Goal: Navigation & Orientation: Find specific page/section

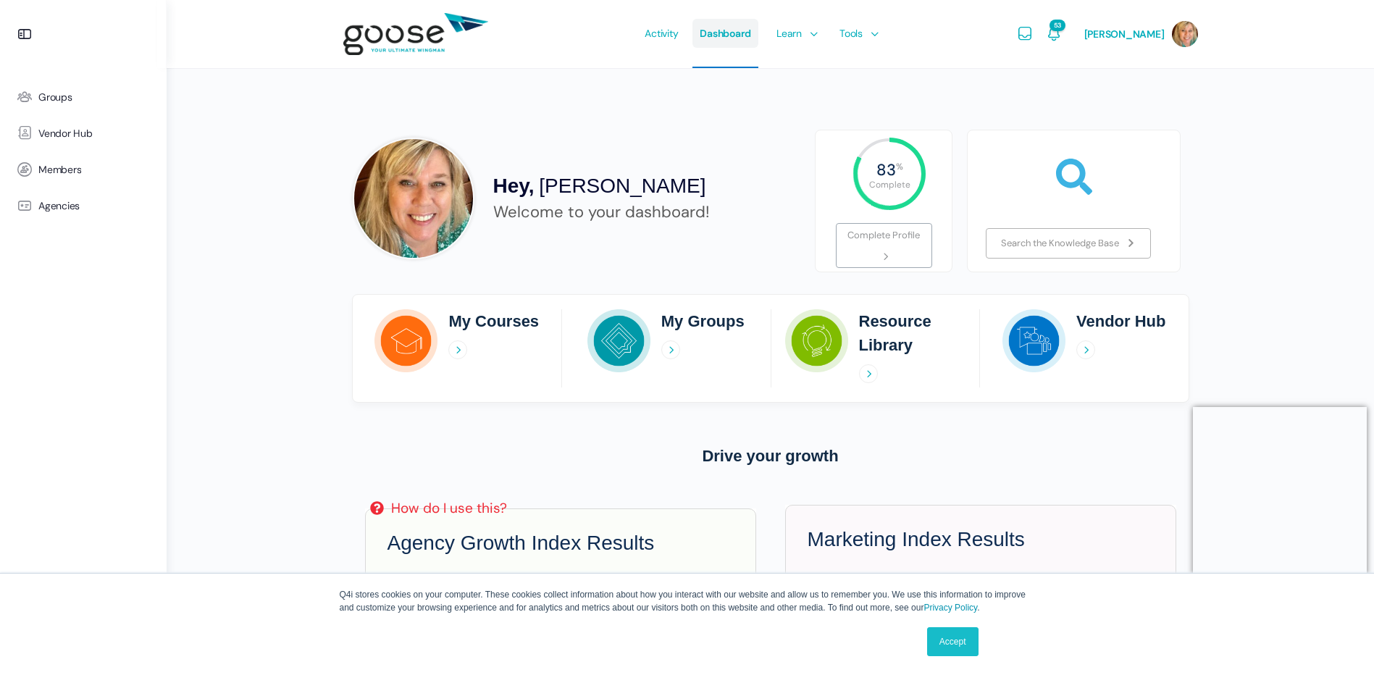
click at [729, 37] on span "Dashboard" at bounding box center [725, 33] width 51 height 68
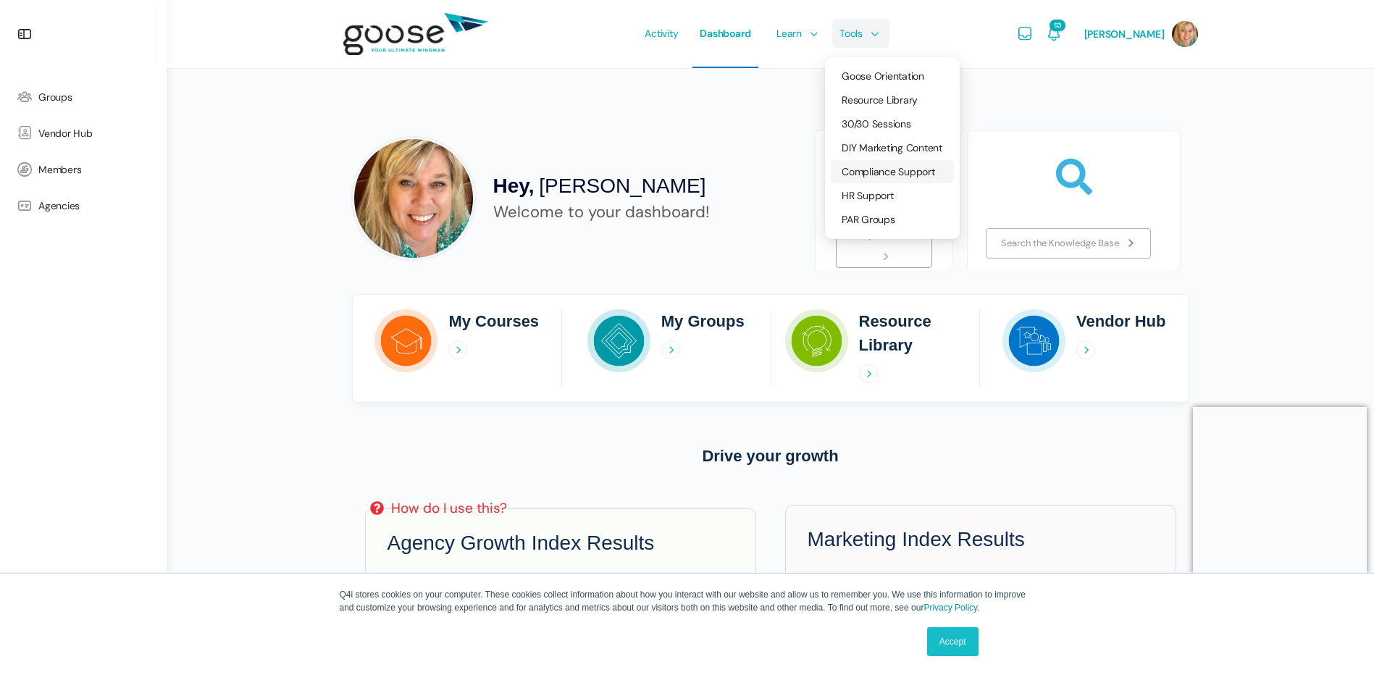
click at [877, 174] on span "Compliance Support" at bounding box center [888, 171] width 93 height 13
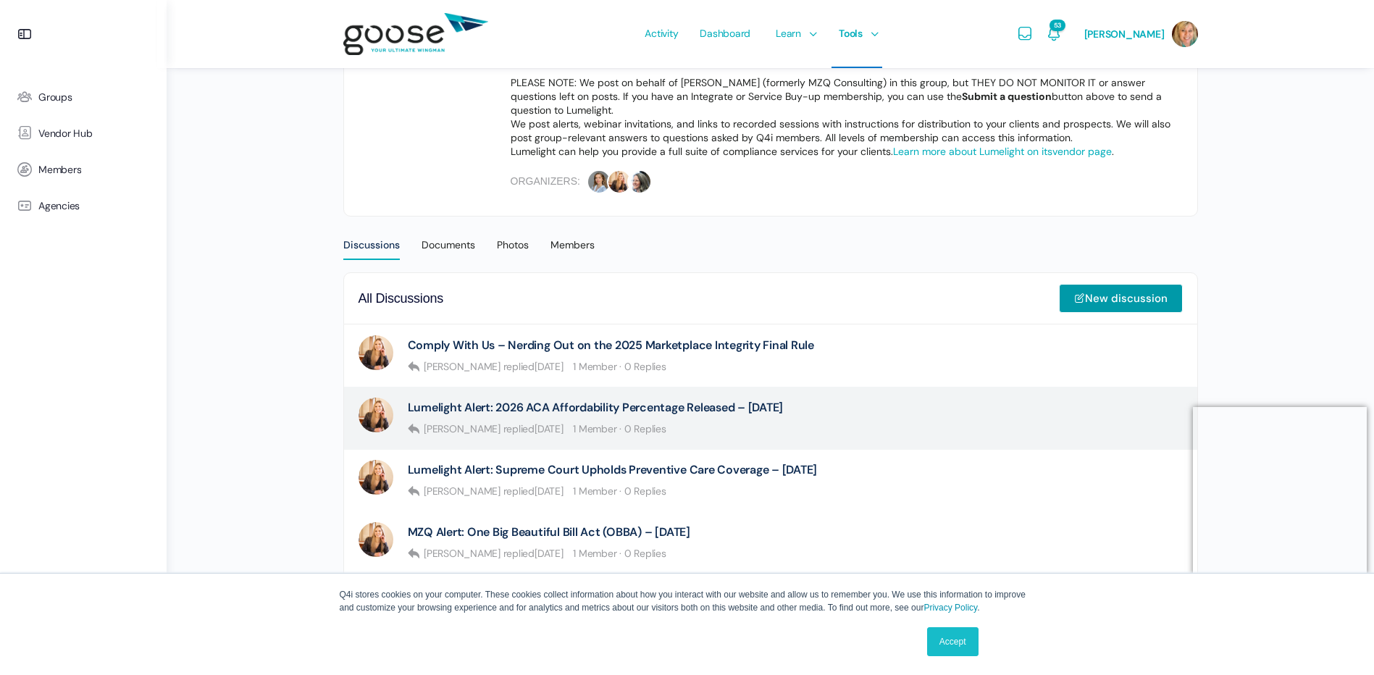
scroll to position [290, 0]
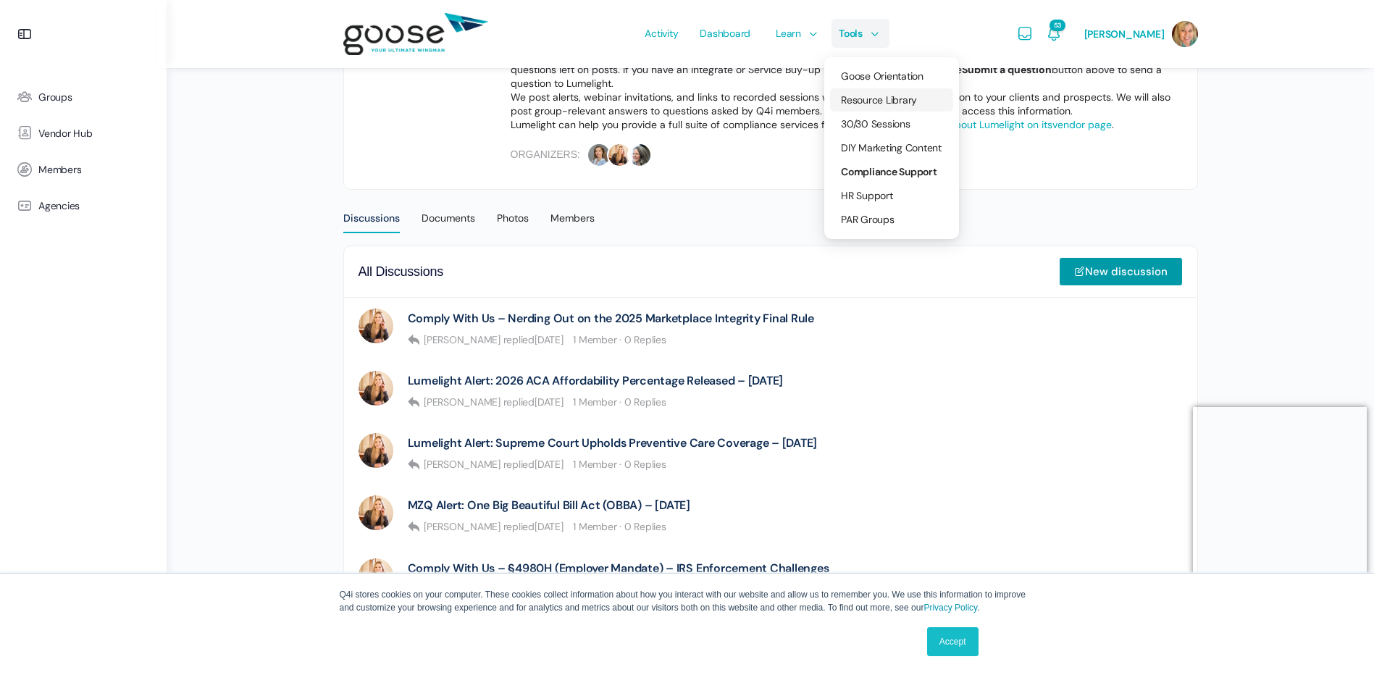
click at [888, 98] on span "Resource Library" at bounding box center [879, 99] width 76 height 13
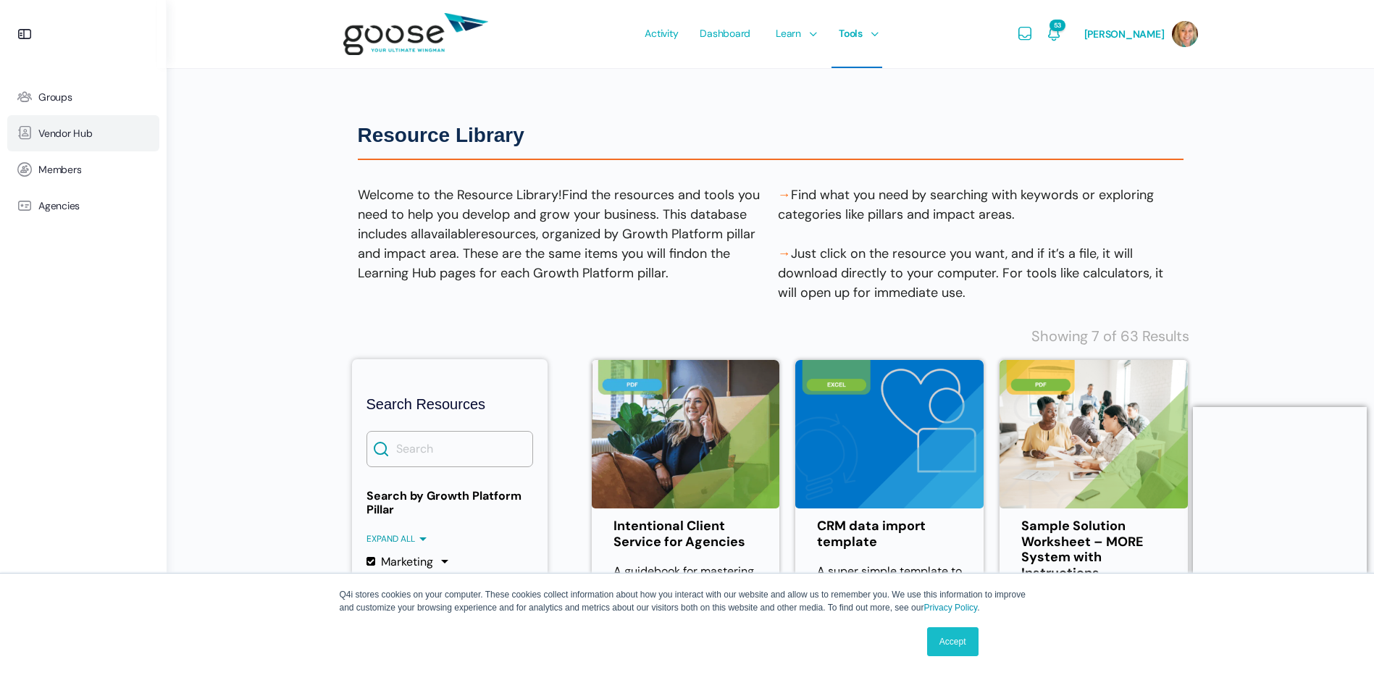
click at [60, 136] on span "Vendor Hub" at bounding box center [65, 134] width 54 height 12
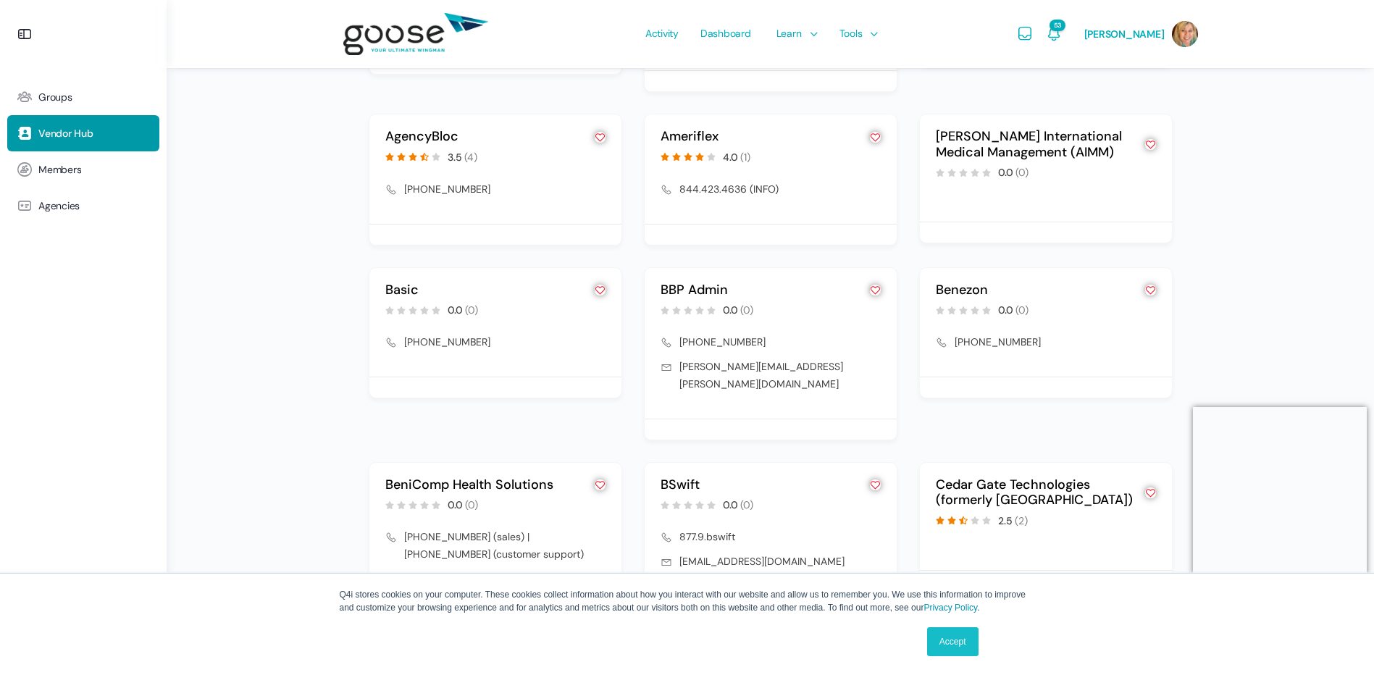
scroll to position [1546, 0]
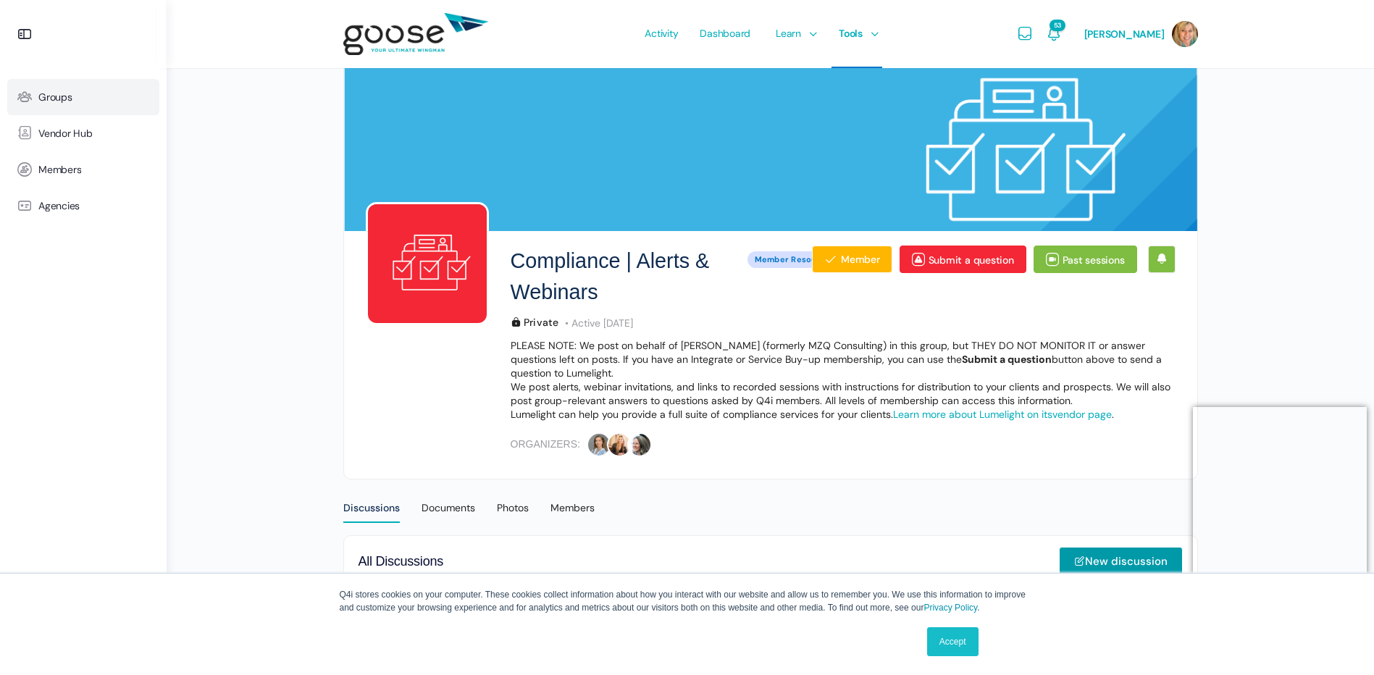
click at [67, 95] on span "Groups" at bounding box center [55, 97] width 34 height 12
